Goal: Information Seeking & Learning: Learn about a topic

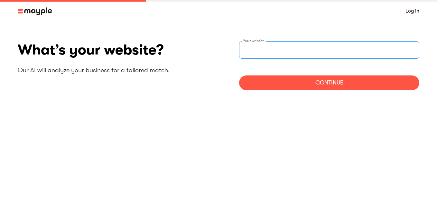
click at [294, 50] on input "text" at bounding box center [329, 49] width 180 height 17
click at [124, 82] on div "What’s your website? Our AI will analyze your business for a tailored match. Yo…" at bounding box center [219, 68] width 402 height 54
click at [29, 12] on img at bounding box center [35, 11] width 34 height 8
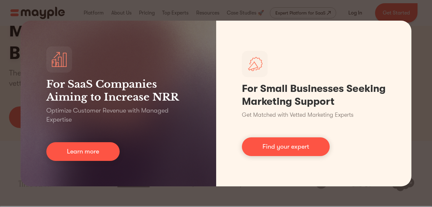
click at [278, 7] on div "For SaaS Companies Aiming to Increase NRR Optimize Customer Revenue with Manage…" at bounding box center [216, 103] width 432 height 207
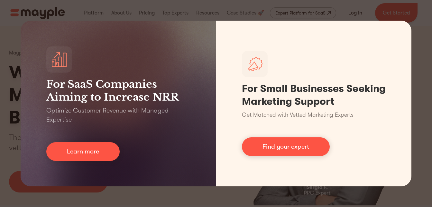
click at [319, 14] on div "For SaaS Companies Aiming to Increase NRR Optimize Customer Revenue with Manage…" at bounding box center [216, 103] width 432 height 207
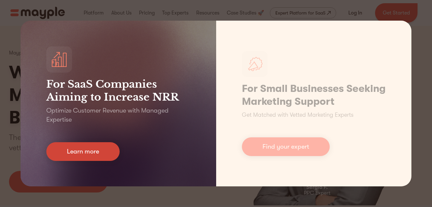
click at [99, 152] on link "Learn more" at bounding box center [82, 151] width 73 height 19
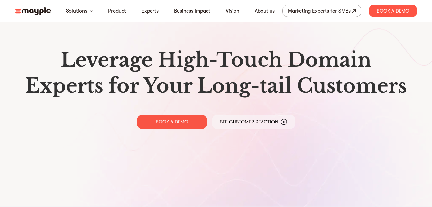
click at [44, 13] on img at bounding box center [32, 11] width 35 height 8
